Goal: Transaction & Acquisition: Purchase product/service

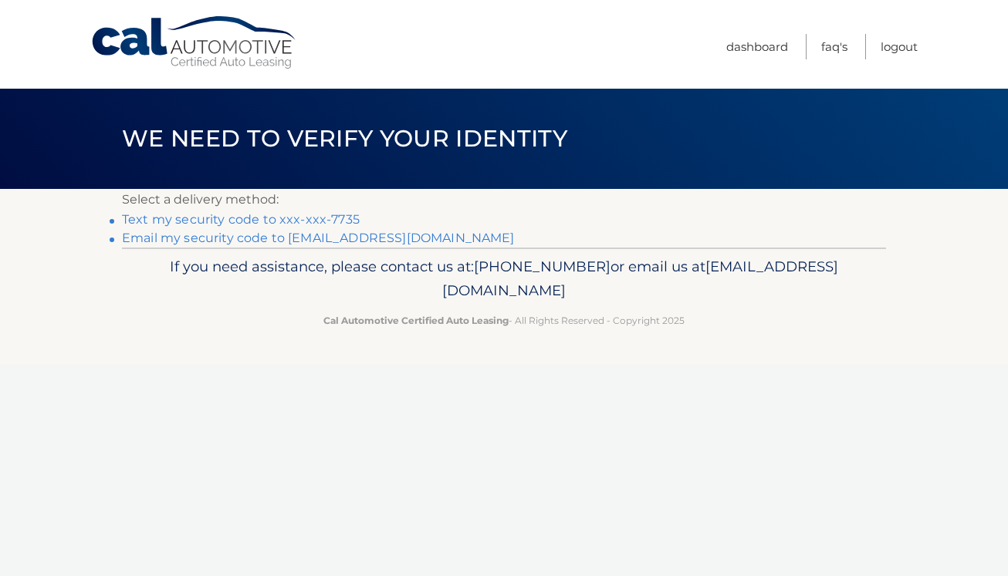
click at [306, 223] on link "Text my security code to xxx-xxx-7735" at bounding box center [241, 219] width 238 height 15
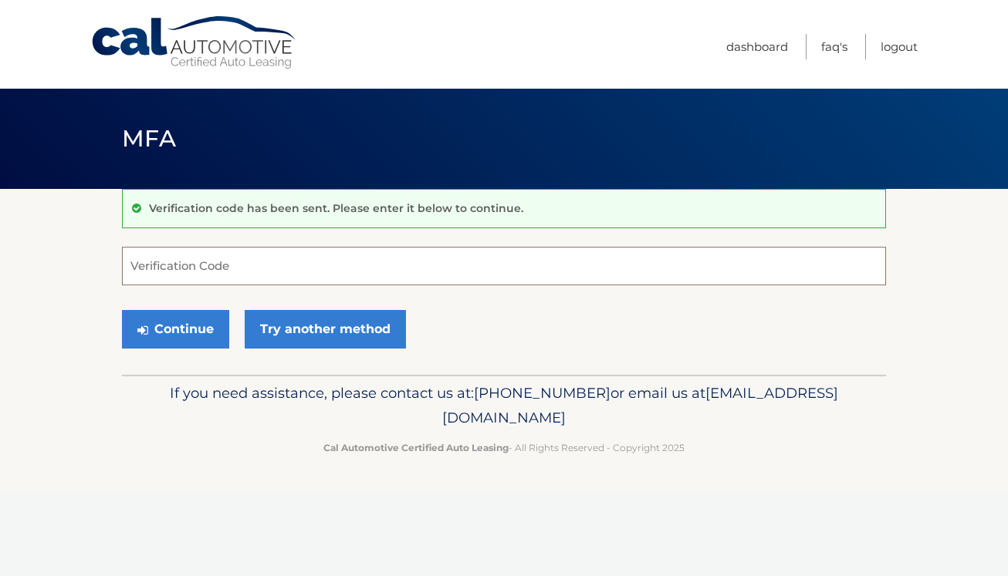
click at [167, 273] on input "Verification Code" at bounding box center [504, 266] width 764 height 39
type input "688382"
click at [171, 347] on button "Continue" at bounding box center [175, 329] width 107 height 39
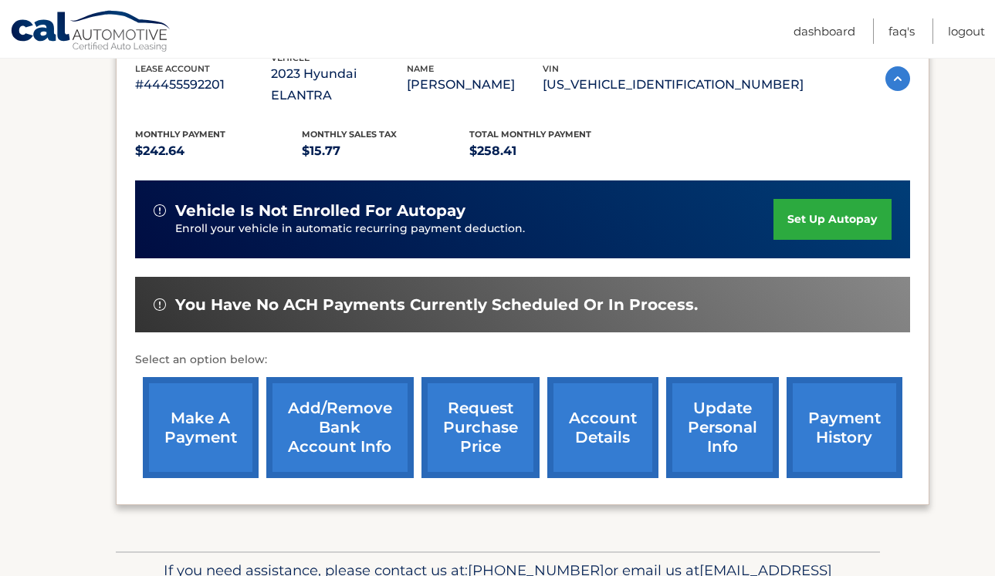
scroll to position [289, 0]
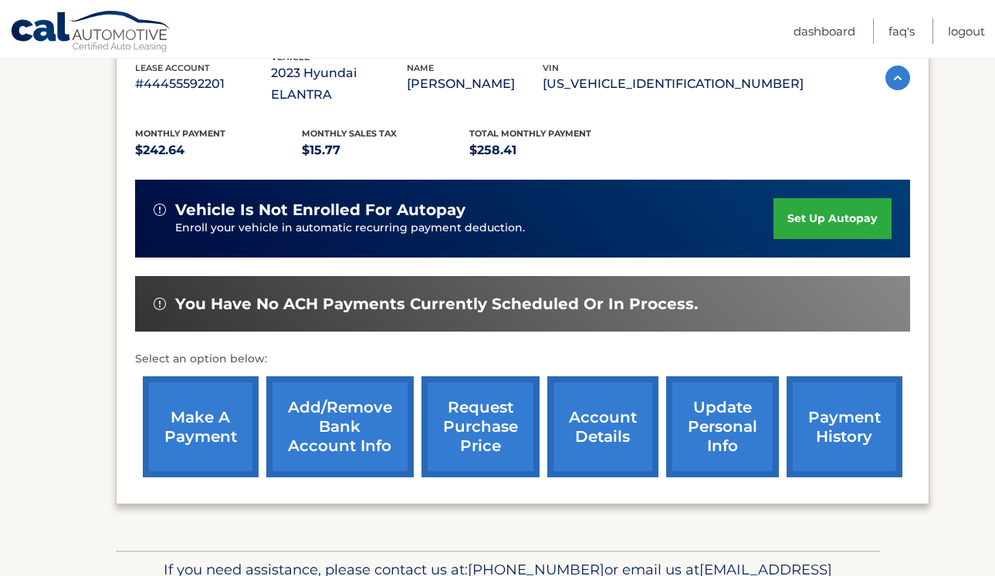
click at [180, 441] on link "make a payment" at bounding box center [201, 427] width 116 height 101
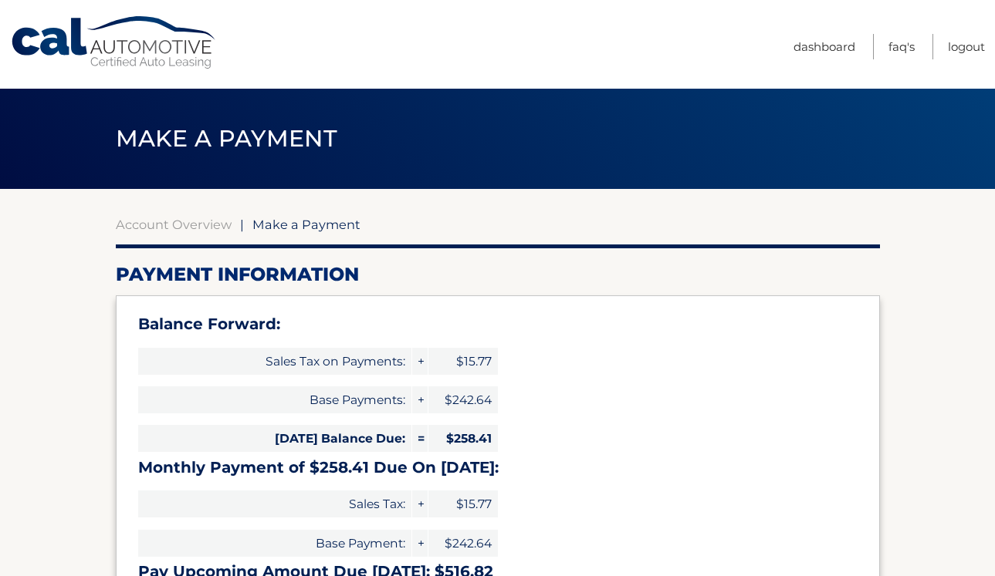
select select "NDg4ZDQxNGQtMjY3Ni00ODhhLWI2ZTYtZDQxODk1YTEzOTU1"
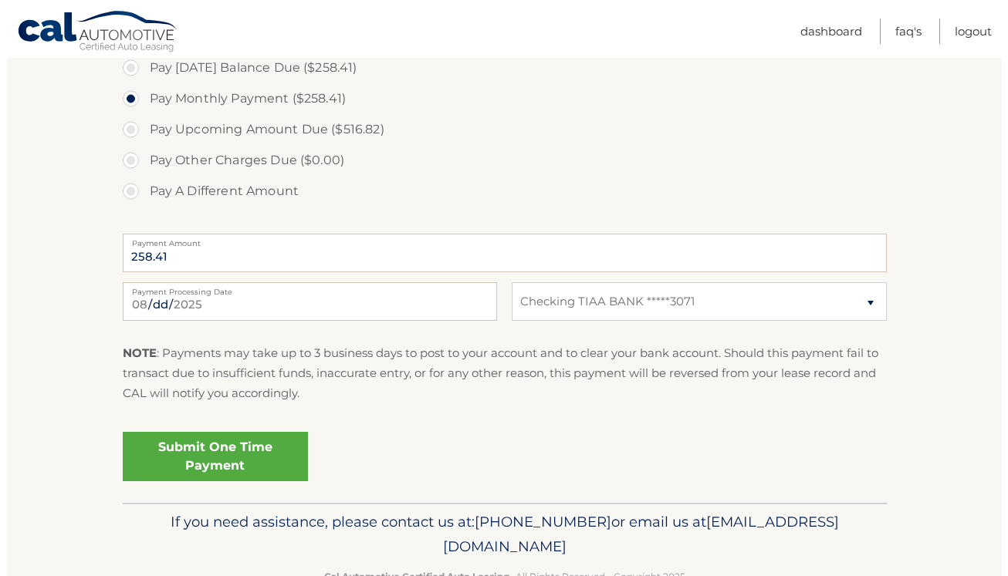
scroll to position [590, 0]
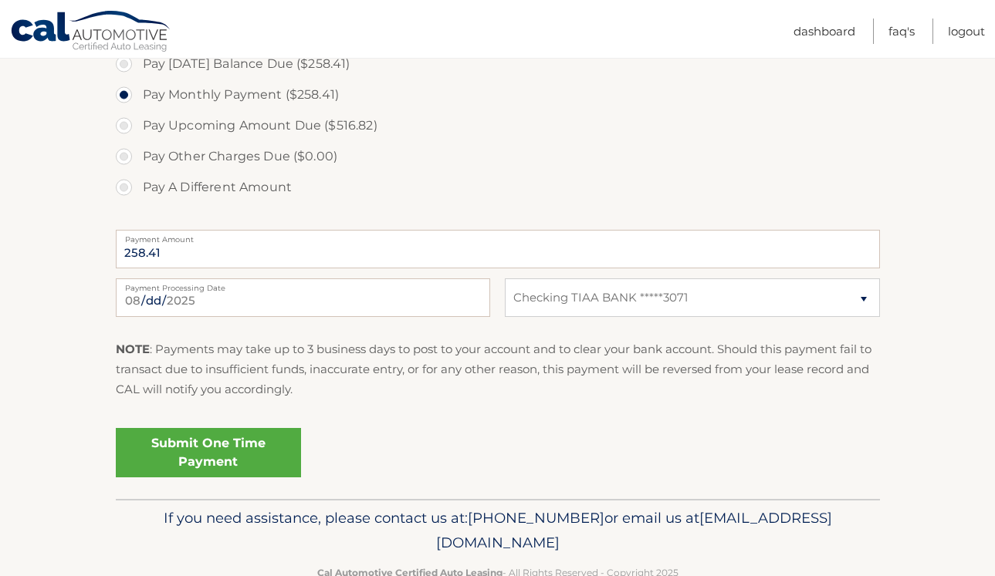
click at [231, 454] on link "Submit One Time Payment" at bounding box center [208, 452] width 185 height 49
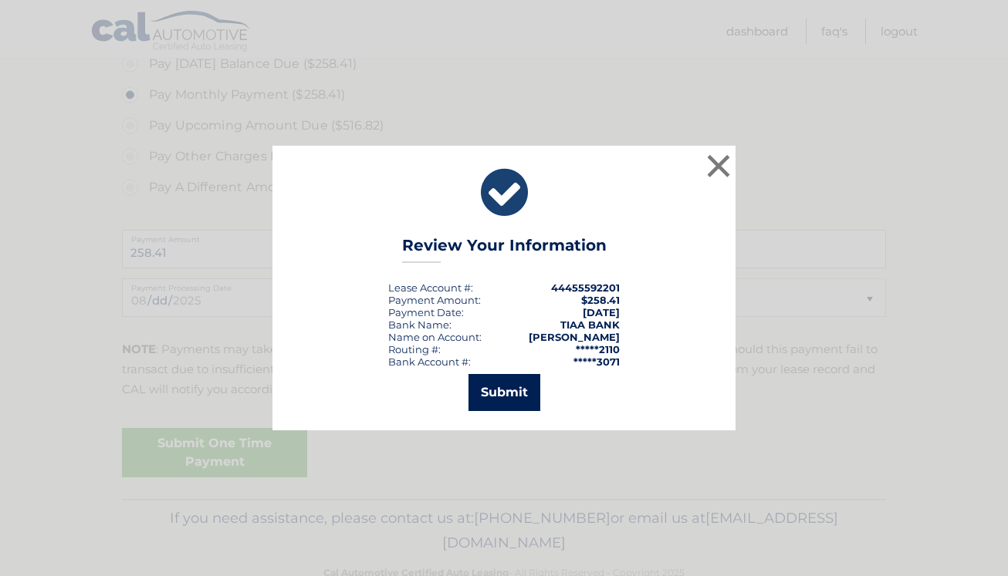
click at [495, 402] on button "Submit" at bounding box center [504, 392] width 72 height 37
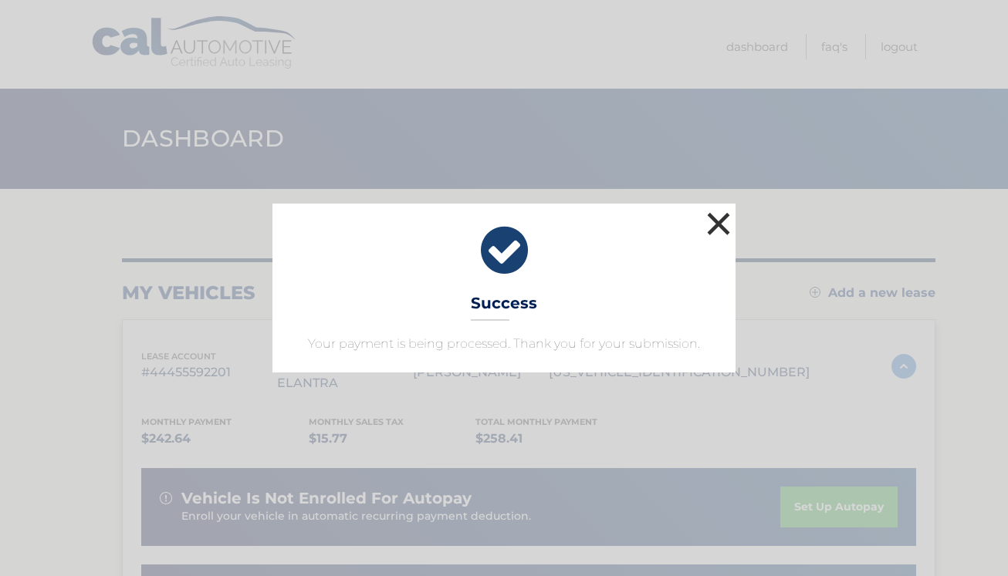
click at [721, 222] on button "×" at bounding box center [718, 223] width 31 height 31
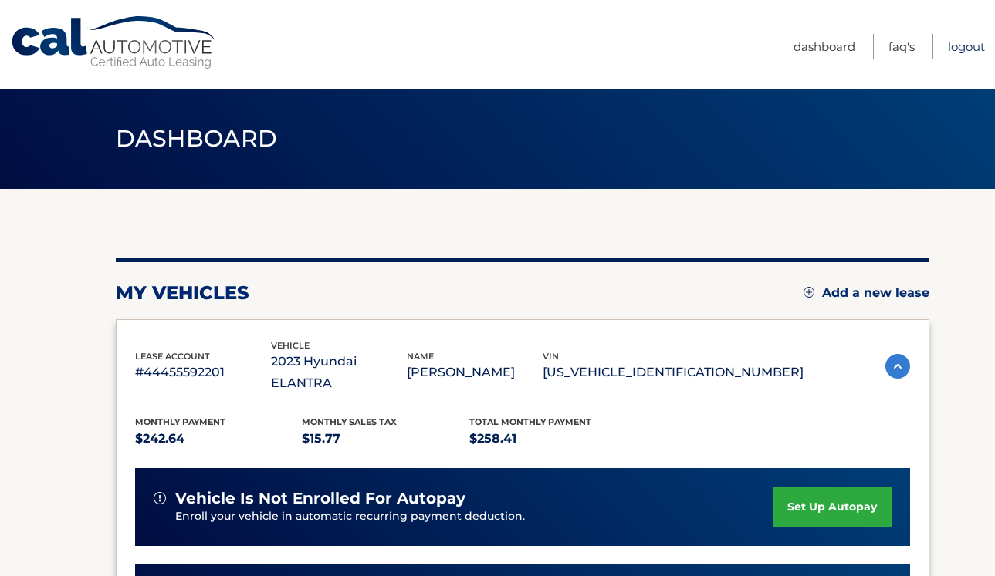
click at [947, 47] on link "Logout" at bounding box center [965, 46] width 37 height 25
